Goal: Task Accomplishment & Management: Use online tool/utility

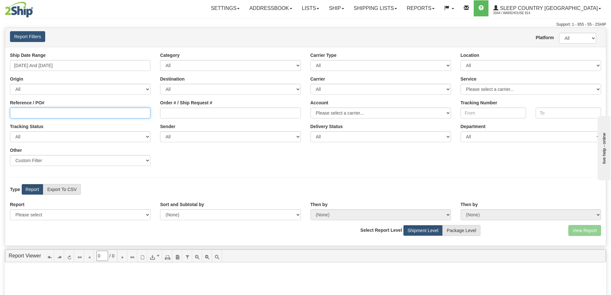
click at [112, 109] on input "Reference / PO#" at bounding box center [80, 112] width 140 height 11
paste input "9000I028127"
type input "9000I028127"
drag, startPoint x: 489, startPoint y: 64, endPoint x: 489, endPoint y: 70, distance: 6.4
click at [489, 64] on select "All 9009 914 BEDDN CASPC END SLE ZINUC" at bounding box center [531, 65] width 140 height 11
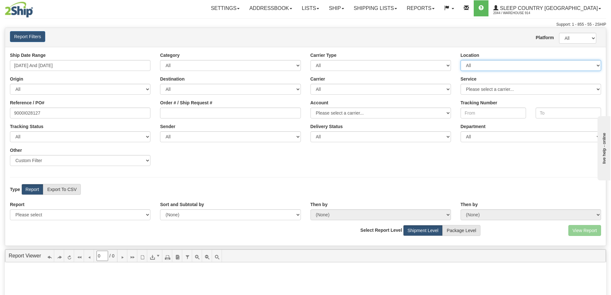
select select "7603"
click at [461, 60] on select "All 9009 914 BEDDN CASPC END SLE ZINUC" at bounding box center [531, 65] width 140 height 11
click at [107, 65] on input "08/22/2025 And 08/28/2025" at bounding box center [80, 65] width 140 height 11
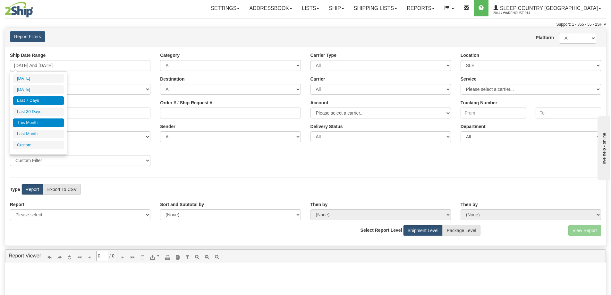
click at [27, 125] on li "This Month" at bounding box center [38, 122] width 51 height 9
type input "08/01/2025 And 08/31/2025"
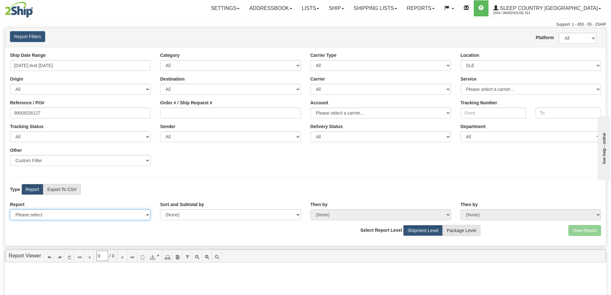
click at [88, 211] on select "Please select 1 Line Shipment Report Address Detail Basic Shipment Overview Can…" at bounding box center [80, 214] width 140 height 11
select select "Users\Contents Detail.trdx"
click at [10, 209] on select "Please select 1 Line Shipment Report Address Detail Basic Shipment Overview Can…" at bounding box center [80, 214] width 140 height 11
click at [583, 231] on button "View Report" at bounding box center [584, 230] width 33 height 11
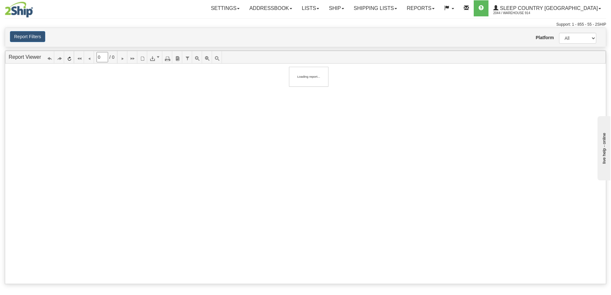
type input "1"
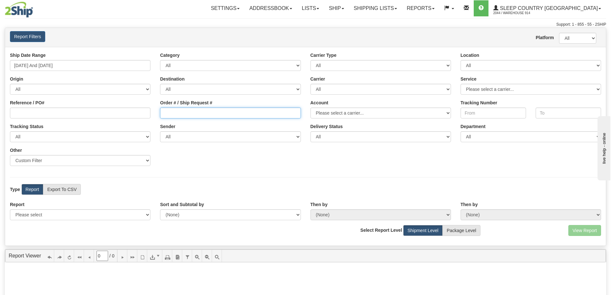
click at [237, 113] on input "Order # / Ship Request #" at bounding box center [230, 112] width 140 height 11
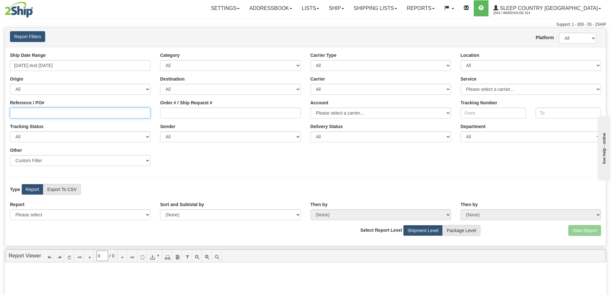
click at [30, 117] on input "Reference / PO#" at bounding box center [80, 112] width 140 height 11
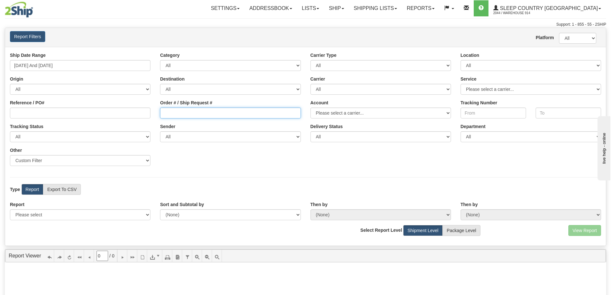
click at [178, 115] on input "Order # / Ship Request #" at bounding box center [230, 112] width 140 height 11
paste input "9000I028127"
type input "9000I028127"
click at [195, 167] on div "Ship Date Range 08/22/2025 And 08/28/2025 Category All Inbound Outbound Carrier…" at bounding box center [305, 111] width 601 height 119
drag, startPoint x: 165, startPoint y: 114, endPoint x: 154, endPoint y: 114, distance: 10.9
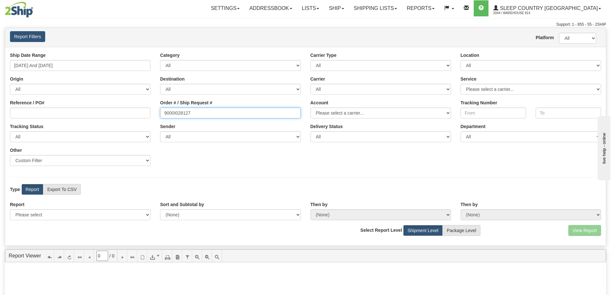
click at [154, 114] on div "Ship Date Range 08/22/2025 And 08/28/2025 Category All Inbound Outbound Carrier…" at bounding box center [305, 111] width 601 height 119
click at [482, 61] on div "Location All 9009 914 BEDDN CASPC END SLE ZINUC" at bounding box center [531, 61] width 150 height 19
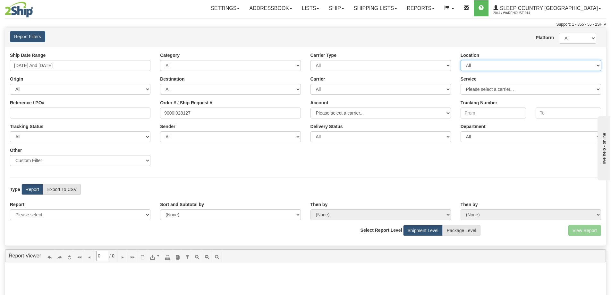
click at [482, 63] on select "All 9009 914 BEDDN CASPC END SLE ZINUC" at bounding box center [531, 65] width 140 height 11
select select "7603"
click at [461, 60] on select "All 9009 914 BEDDN CASPC END SLE ZINUC" at bounding box center [531, 65] width 140 height 11
click at [127, 63] on input "08/22/2025 And 08/28/2025" at bounding box center [80, 65] width 140 height 11
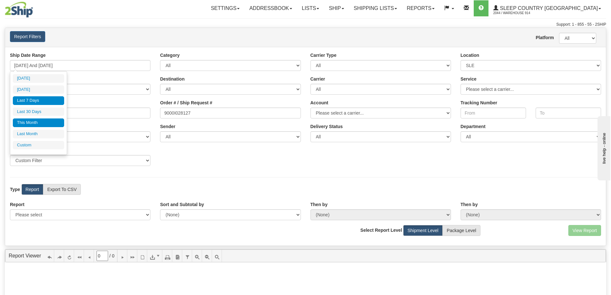
click at [38, 124] on li "This Month" at bounding box center [38, 122] width 51 height 9
type input "08/01/2025 And 08/31/2025"
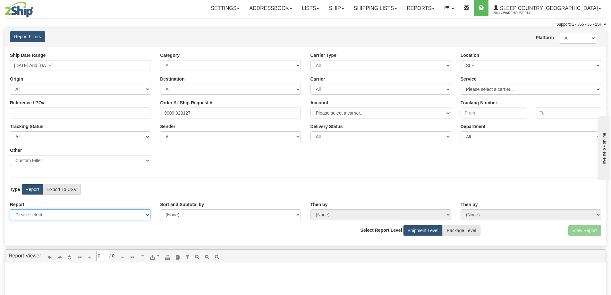
drag, startPoint x: 54, startPoint y: 212, endPoint x: 55, endPoint y: 216, distance: 3.5
click at [55, 212] on select "Please select 1 Line Shipment Report Address Detail Basic Shipment Overview Can…" at bounding box center [80, 214] width 140 height 11
select select "Users\Contents Detail.trdx"
click at [10, 209] on select "Please select 1 Line Shipment Report Address Detail Basic Shipment Overview Can…" at bounding box center [80, 214] width 140 height 11
click at [574, 234] on button "View Report" at bounding box center [584, 230] width 33 height 11
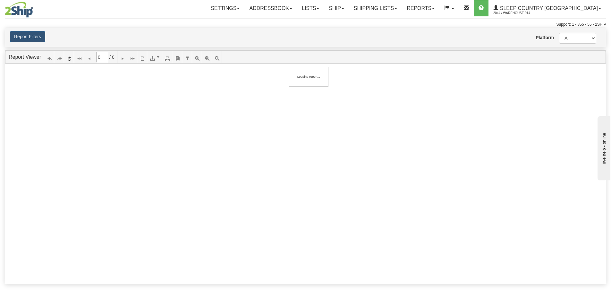
type input "1"
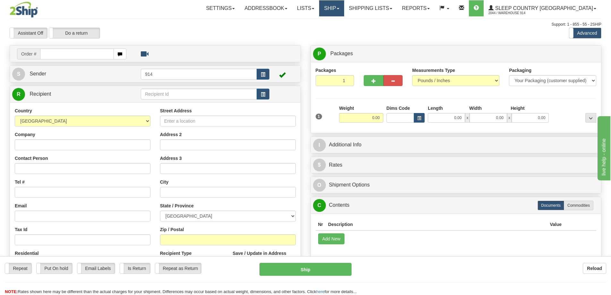
click at [344, 13] on link "Ship" at bounding box center [331, 8] width 25 height 16
click at [337, 30] on span "OnHold / Order Queue" at bounding box center [314, 30] width 45 height 5
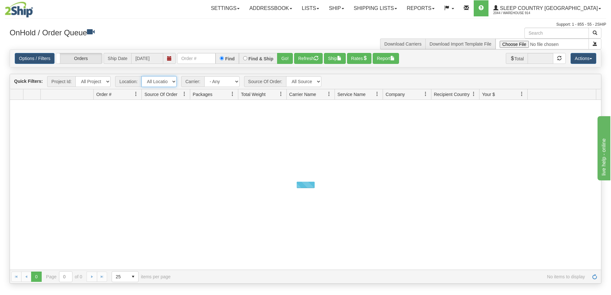
click at [158, 84] on select "All Locations 914 9009 [GEOGRAPHIC_DATA] SLE BEDDN ZINUC" at bounding box center [158, 81] width 35 height 11
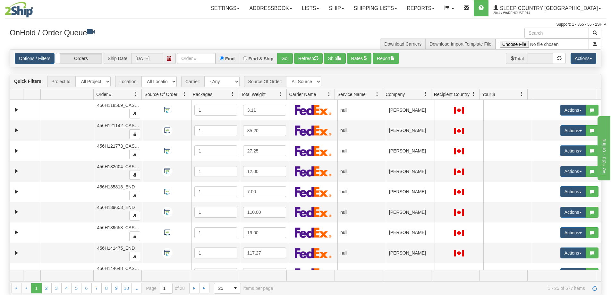
click at [234, 72] on div "Is equal to Is not equal to Contains Does not contains CAD USD EUR ZAR [PERSON_…" at bounding box center [305, 171] width 601 height 245
click at [155, 83] on select "All Locations 914 9009 CASPC END SLE BEDDN ZINUC" at bounding box center [158, 81] width 35 height 11
select select "7603"
click at [141, 76] on select "All Locations 914 9009 CASPC END SLE BEDDN ZINUC" at bounding box center [158, 81] width 35 height 11
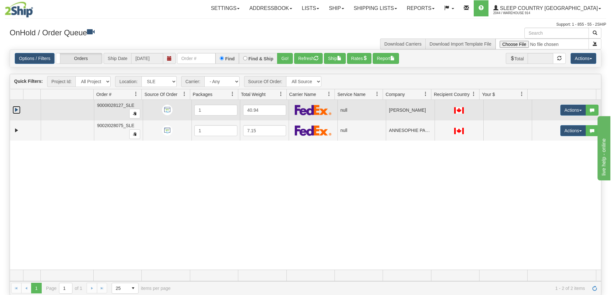
click at [14, 110] on link "Expand" at bounding box center [17, 110] width 8 height 8
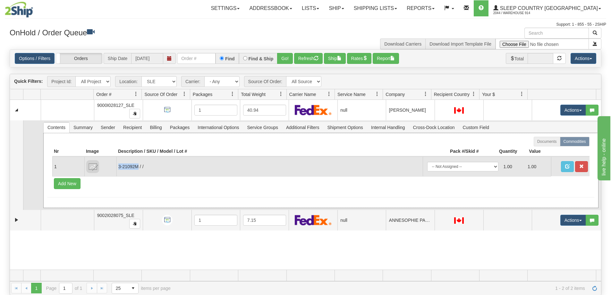
drag, startPoint x: 119, startPoint y: 169, endPoint x: 137, endPoint y: 168, distance: 17.7
click at [137, 168] on td "3-21092M / /" at bounding box center [269, 167] width 306 height 20
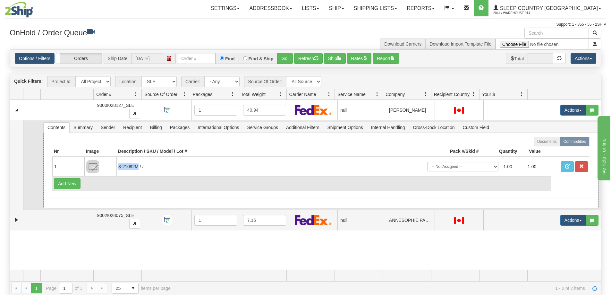
copy td "3-21092M"
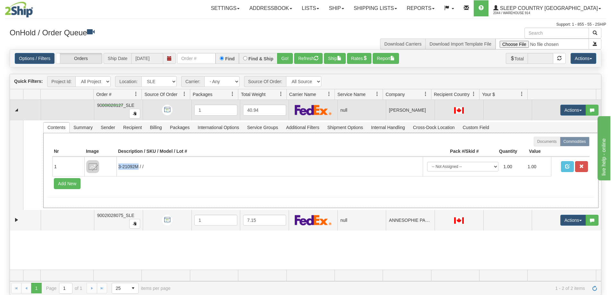
drag, startPoint x: 122, startPoint y: 105, endPoint x: 101, endPoint y: 106, distance: 20.9
click at [101, 106] on span "9000I028127_SLE" at bounding box center [115, 105] width 37 height 5
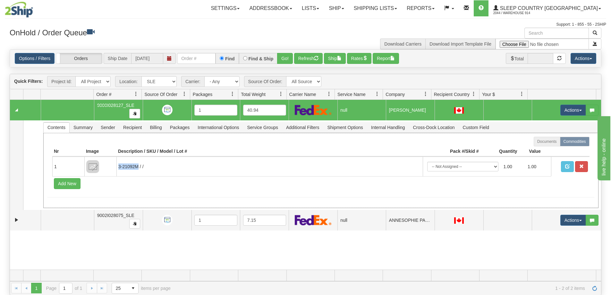
drag, startPoint x: 96, startPoint y: 106, endPoint x: 109, endPoint y: 105, distance: 13.2
click at [109, 105] on span "9000I028127_SLE" at bounding box center [115, 105] width 37 height 5
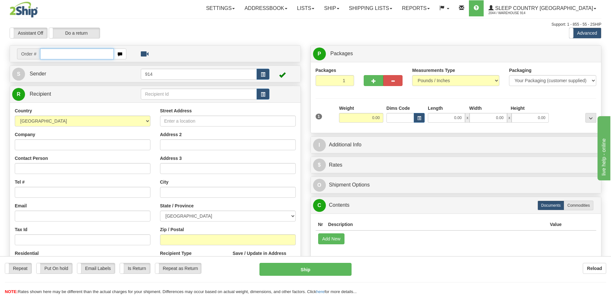
click at [90, 51] on input "text" at bounding box center [77, 53] width 74 height 11
paste input "9002I028075"
type input "9002I028075"
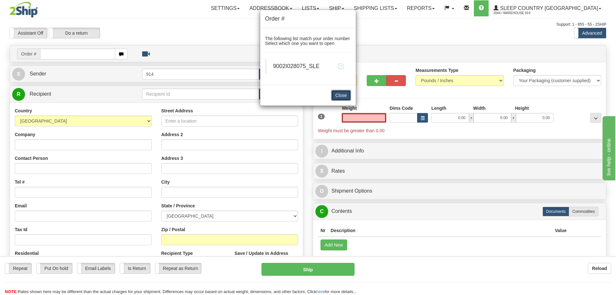
type input "0.00"
click at [342, 94] on button "Close" at bounding box center [341, 95] width 20 height 11
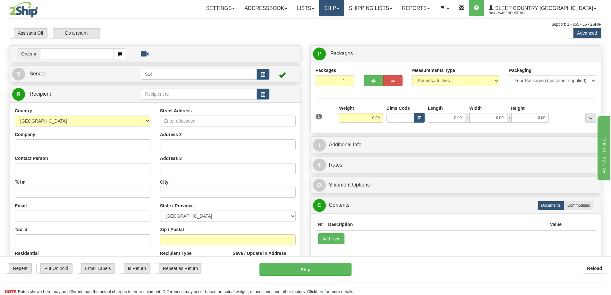
click at [344, 9] on link "Ship" at bounding box center [331, 8] width 25 height 16
click at [337, 28] on span "OnHold / Order Queue" at bounding box center [314, 30] width 45 height 5
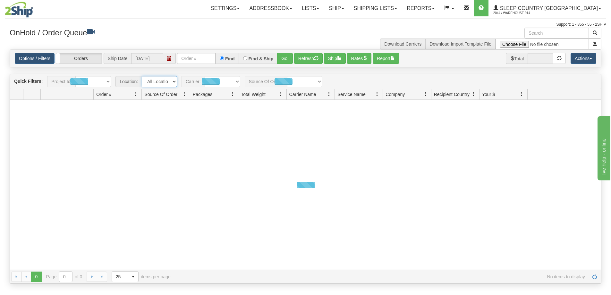
click at [175, 79] on select "All Locations 914 9009 [GEOGRAPHIC_DATA] SLE BEDDN ZINUC" at bounding box center [159, 81] width 35 height 11
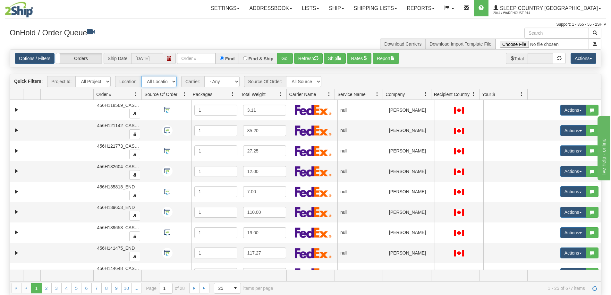
drag, startPoint x: 171, startPoint y: 82, endPoint x: 169, endPoint y: 86, distance: 4.3
click at [171, 82] on select "All Locations 914 9009 [GEOGRAPHIC_DATA] SLE BEDDN ZINUC" at bounding box center [158, 81] width 35 height 11
select select "7603"
click at [141, 76] on select "All Locations 914 9009 [GEOGRAPHIC_DATA] SLE BEDDN ZINUC" at bounding box center [158, 81] width 35 height 11
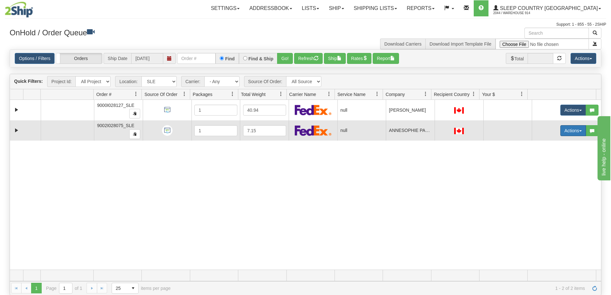
click at [573, 128] on button "Actions" at bounding box center [573, 130] width 26 height 11
click at [553, 143] on link "Open" at bounding box center [557, 143] width 55 height 8
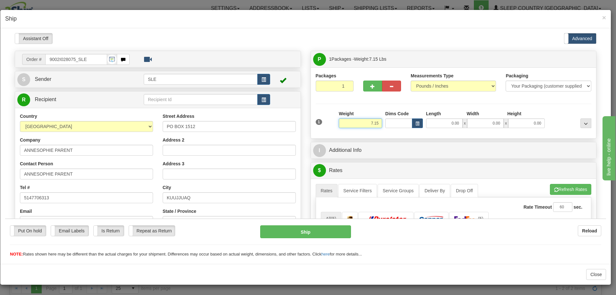
click at [364, 122] on input "7.15" at bounding box center [360, 123] width 43 height 10
drag, startPoint x: 371, startPoint y: 122, endPoint x: 386, endPoint y: 123, distance: 15.5
click at [386, 123] on div "1 Weight 7.15 Dims Code 0.00" at bounding box center [453, 121] width 279 height 23
type input "7.00"
click at [442, 123] on input "0.00" at bounding box center [444, 123] width 37 height 10
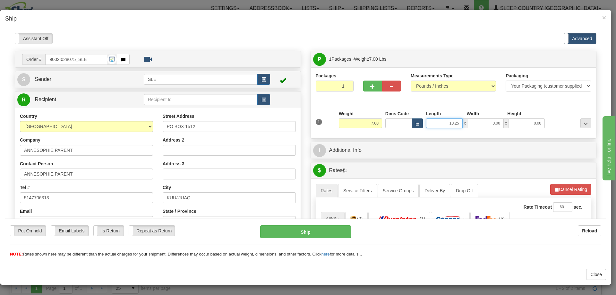
type input "10.25"
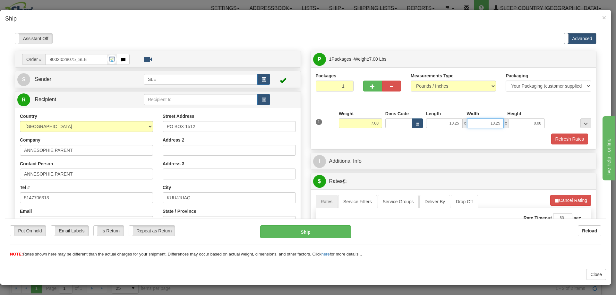
type input "10.25"
type input "20.00"
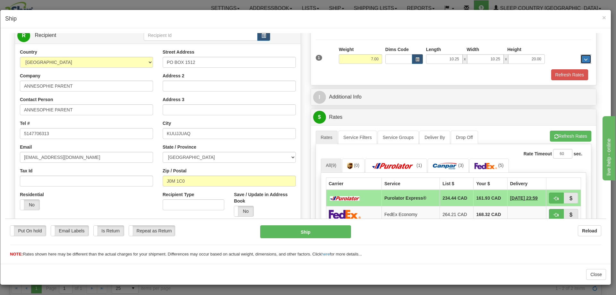
scroll to position [96, 0]
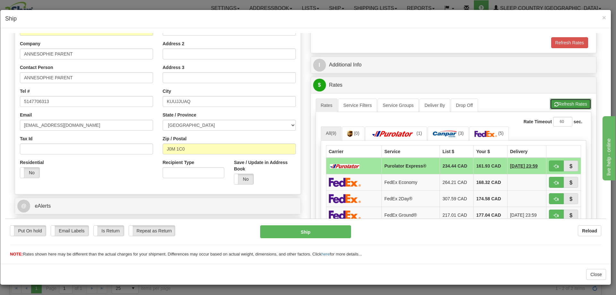
click at [554, 105] on span "button" at bounding box center [556, 104] width 4 height 4
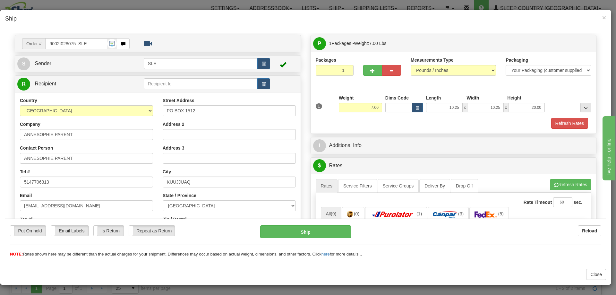
scroll to position [0, 0]
